Goal: Task Accomplishment & Management: Complete application form

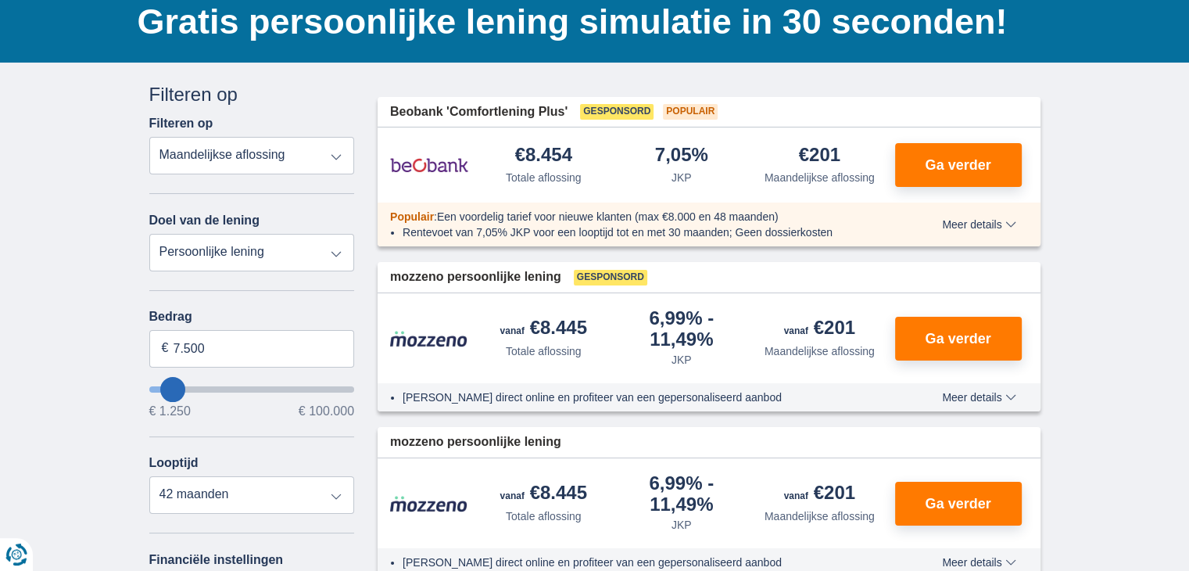
scroll to position [156, 0]
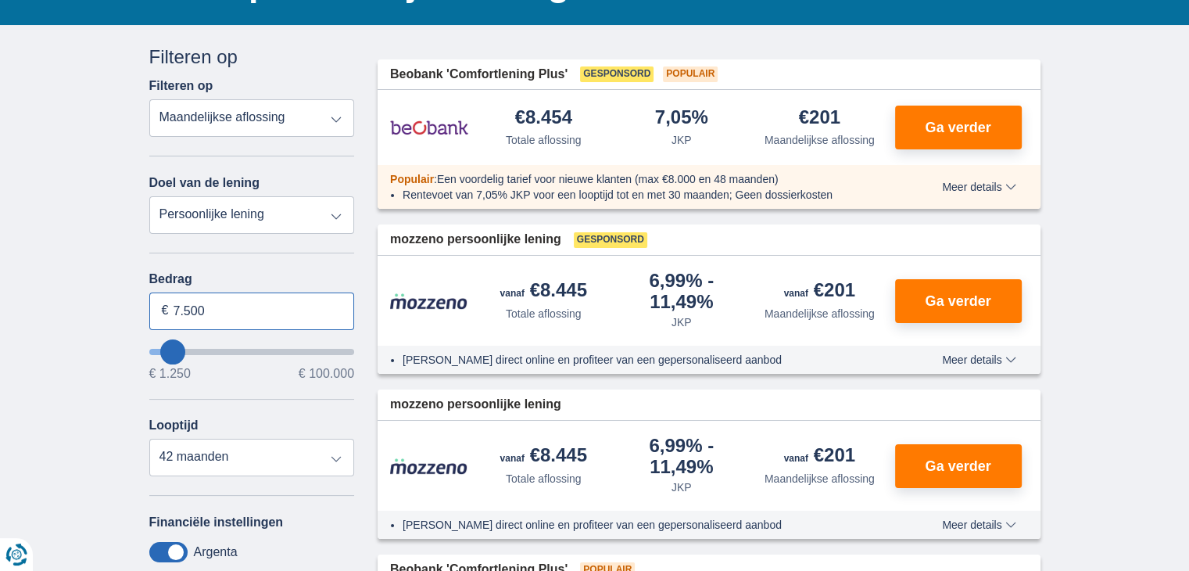
click at [287, 311] on input "7.500" at bounding box center [252, 311] width 206 height 38
type input "7"
type input "40.000"
type input "40250"
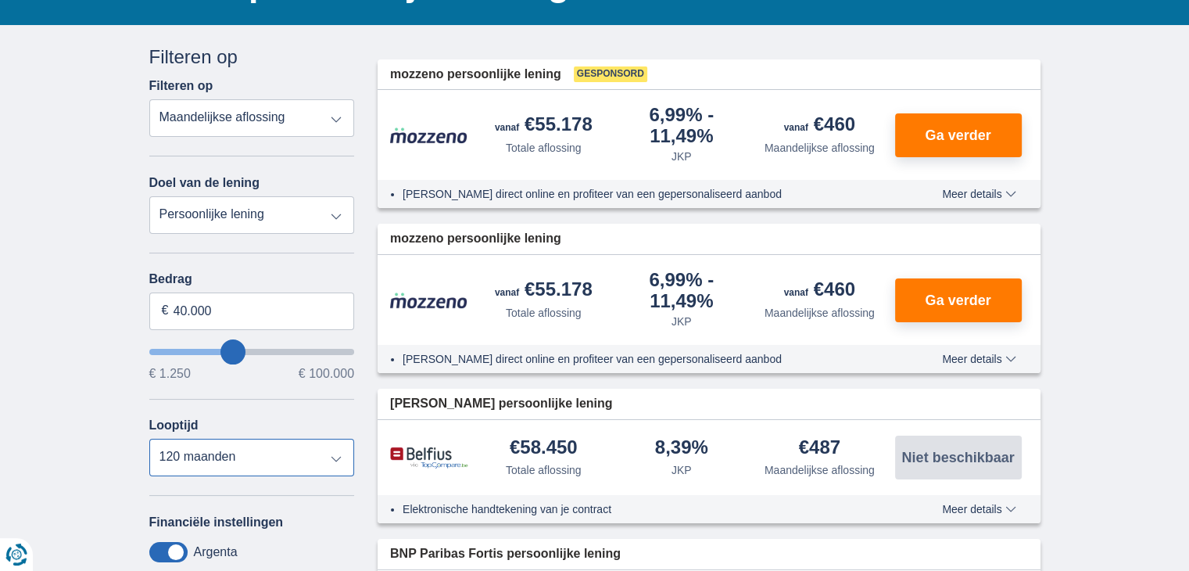
select select "48"
click at [149, 438] on select "12 maanden 18 maanden 24 maanden 30 maanden 36 maanden 42 maanden 48 maanden 60…" at bounding box center [252, 457] width 206 height 38
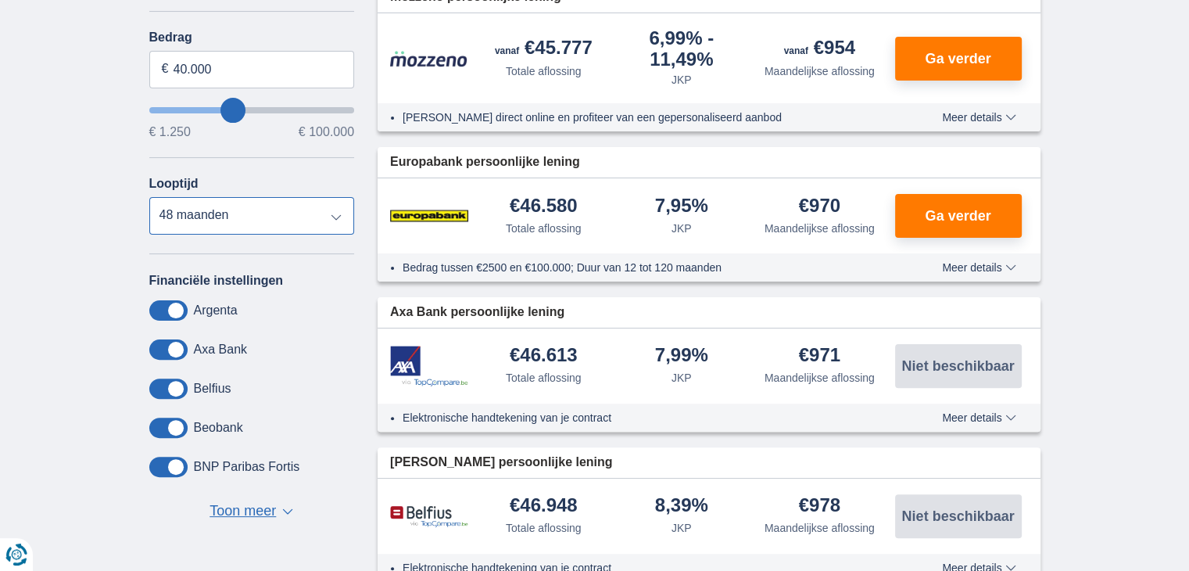
scroll to position [391, 0]
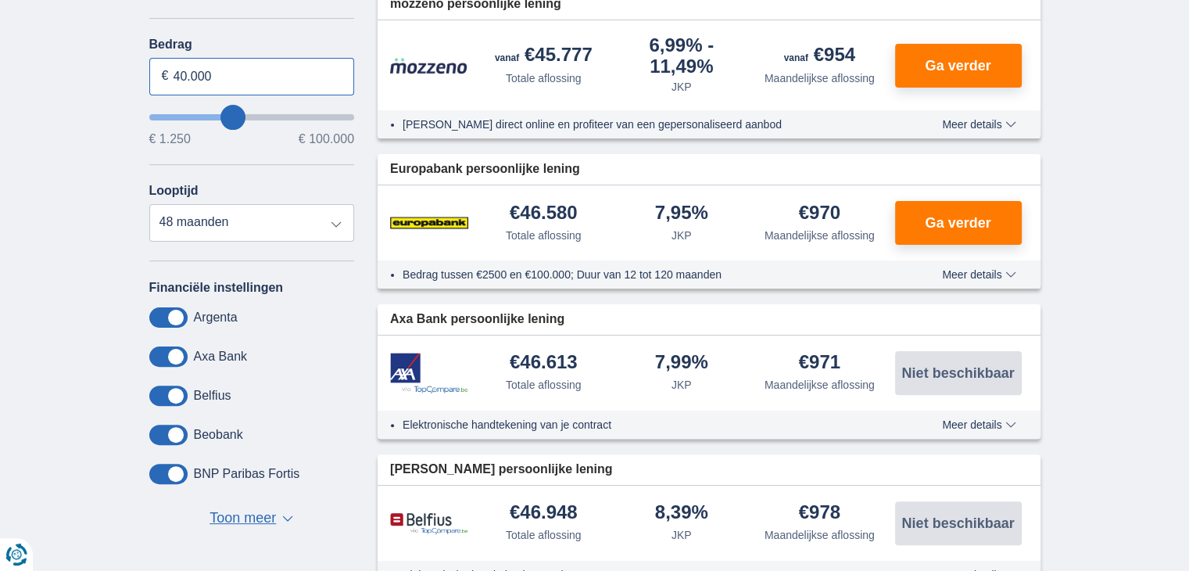
click at [186, 73] on input "40.000" at bounding box center [252, 77] width 206 height 38
type input "45.000"
type input "45250"
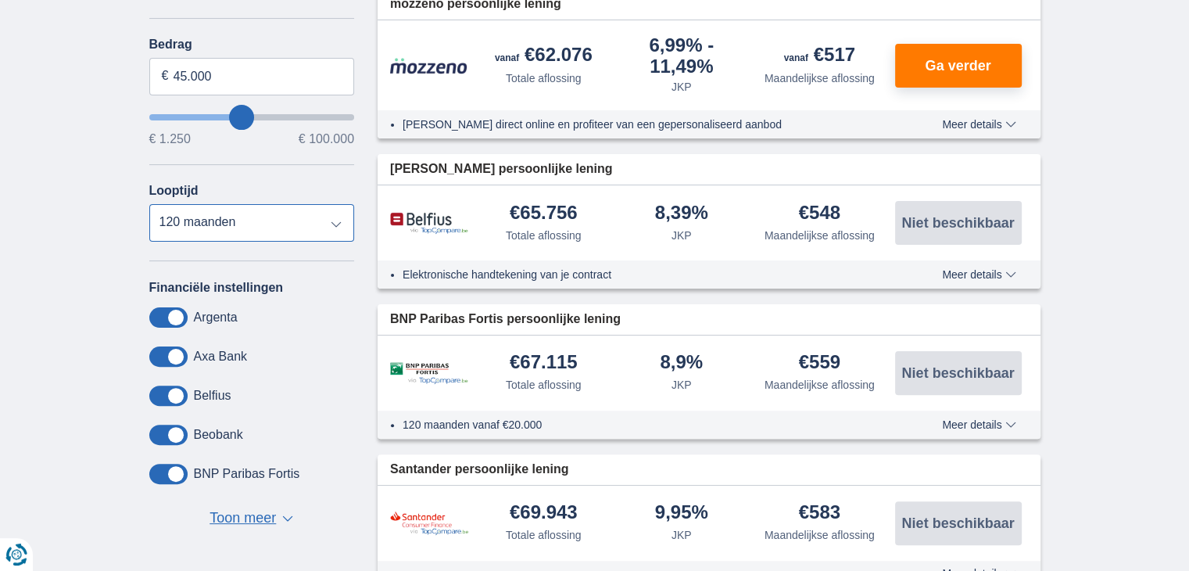
click at [149, 204] on select "12 maanden 18 maanden 24 maanden 30 maanden 36 maanden 42 maanden 48 maanden 60…" at bounding box center [252, 223] width 206 height 38
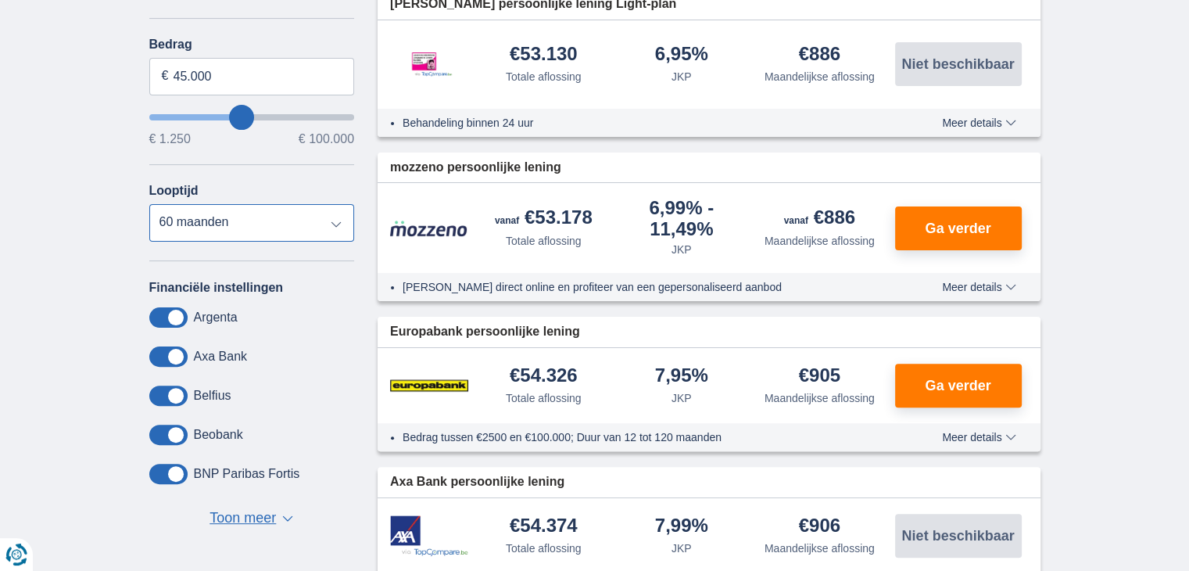
click at [335, 220] on select "12 maanden 18 maanden 24 maanden 30 maanden 36 maanden 42 maanden 48 maanden 60…" at bounding box center [252, 223] width 206 height 38
select select "48"
click at [149, 204] on select "12 maanden 18 maanden 24 maanden 30 maanden 36 maanden 42 maanden 48 maanden 60…" at bounding box center [252, 223] width 206 height 38
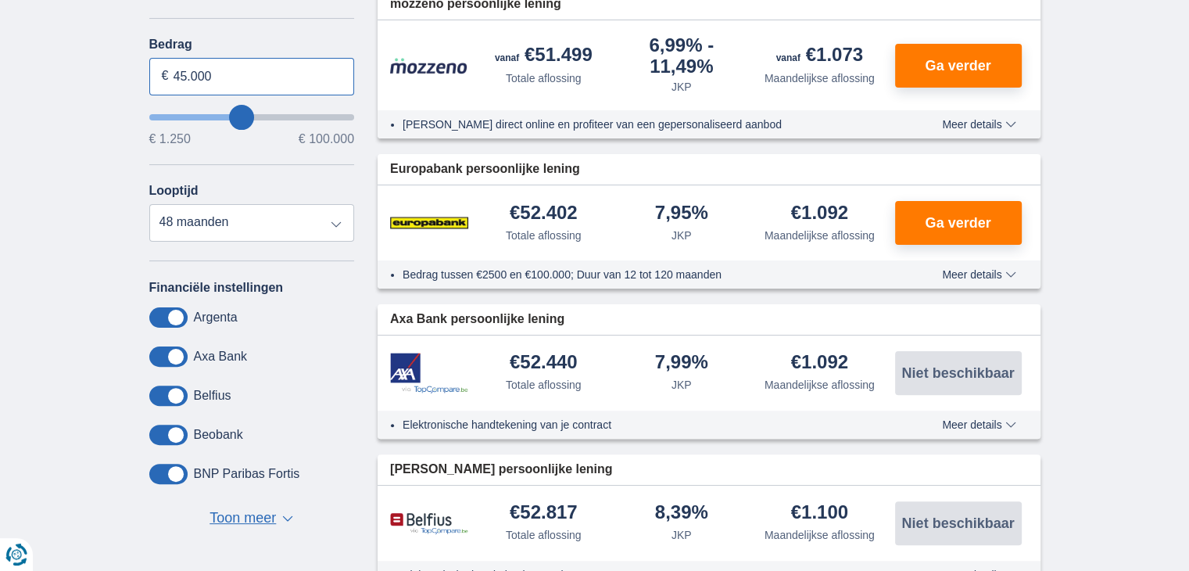
click at [186, 76] on input "45.000" at bounding box center [252, 77] width 206 height 38
type input "50.000"
type input "50250"
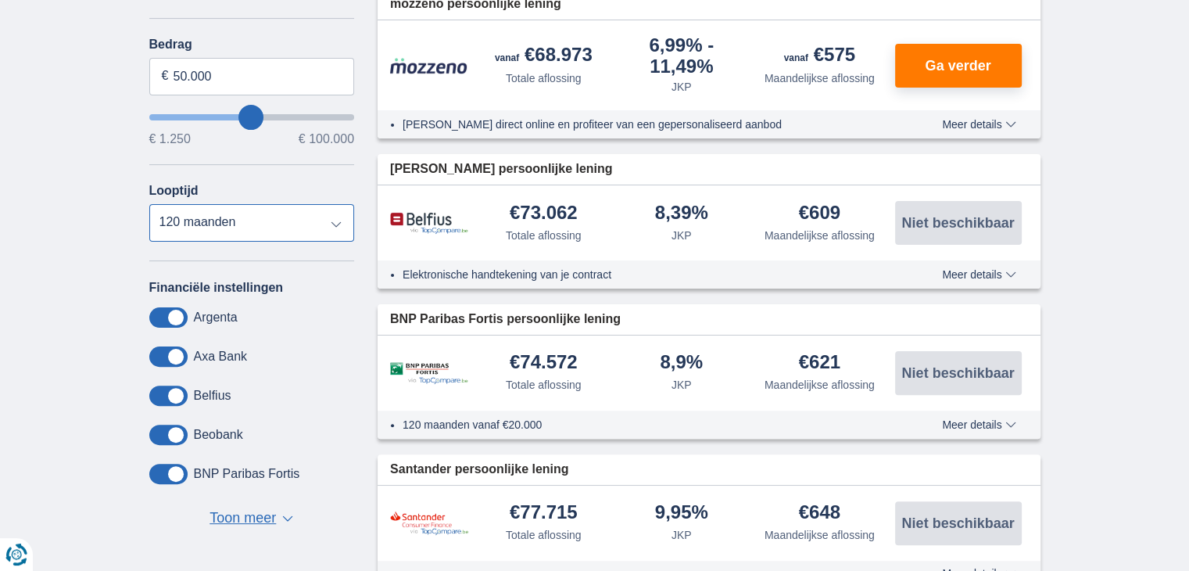
click at [149, 204] on select "12 maanden 18 maanden 24 maanden 30 maanden 36 maanden 42 maanden 48 maanden 60…" at bounding box center [252, 223] width 206 height 38
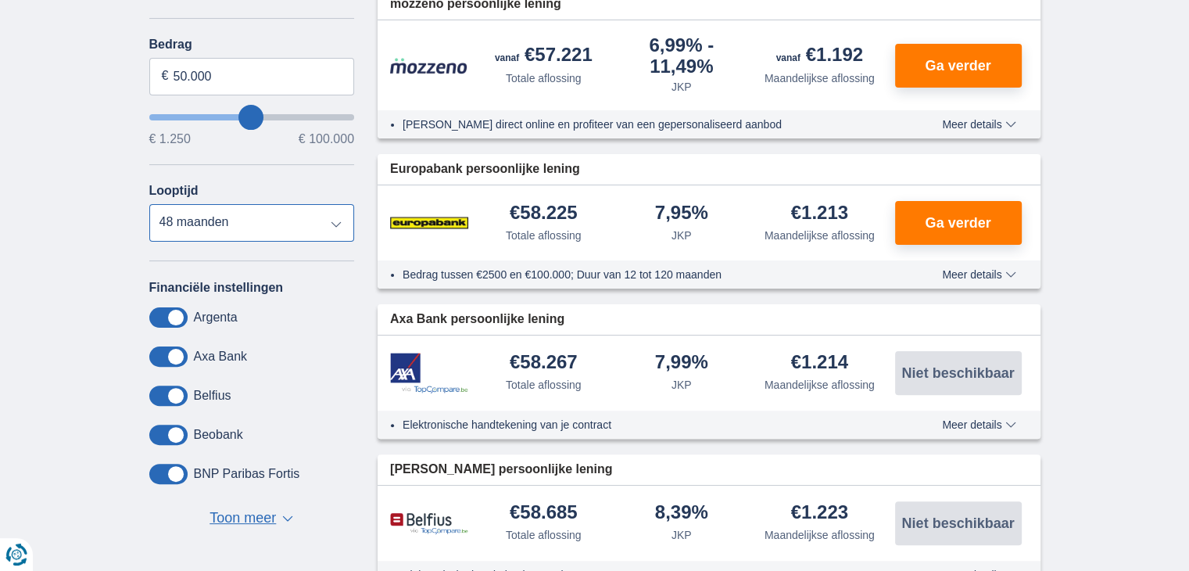
click at [341, 223] on select "12 maanden 18 maanden 24 maanden 30 maanden 36 maanden 42 maanden 48 maanden 60…" at bounding box center [252, 223] width 206 height 38
select select "60"
click at [149, 204] on select "12 maanden 18 maanden 24 maanden 30 maanden 36 maanden 42 maanden 48 maanden 60…" at bounding box center [252, 223] width 206 height 38
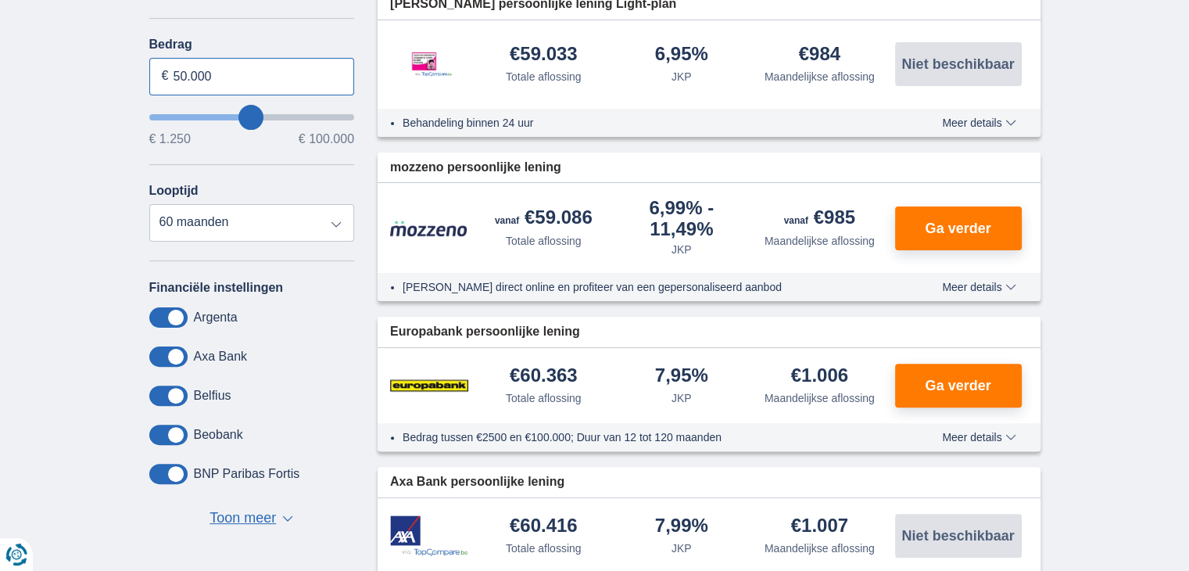
click at [184, 72] on input "50.000" at bounding box center [252, 77] width 206 height 38
type input "45.000"
type input "45250"
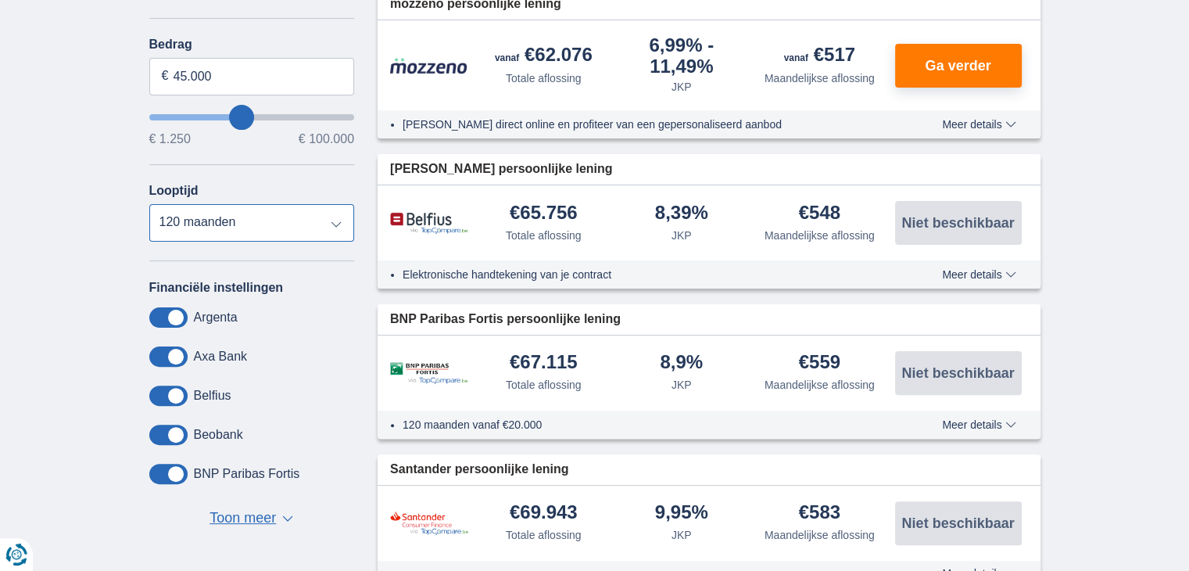
click at [149, 204] on select "12 maanden 18 maanden 24 maanden 30 maanden 36 maanden 42 maanden 48 maanden 60…" at bounding box center [252, 223] width 206 height 38
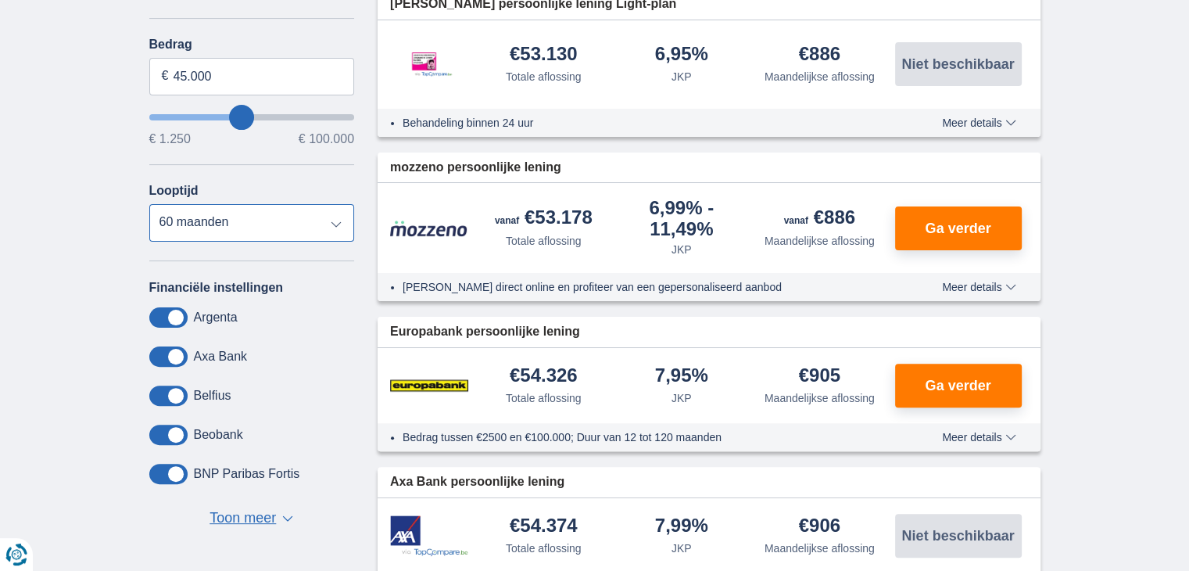
click at [333, 222] on select "12 maanden 18 maanden 24 maanden 30 maanden 36 maanden 42 maanden 48 maanden 60…" at bounding box center [252, 223] width 206 height 38
select select "48"
click at [149, 204] on select "12 maanden 18 maanden 24 maanden 30 maanden 36 maanden 42 maanden 48 maanden 60…" at bounding box center [252, 223] width 206 height 38
